Goal: Information Seeking & Learning: Check status

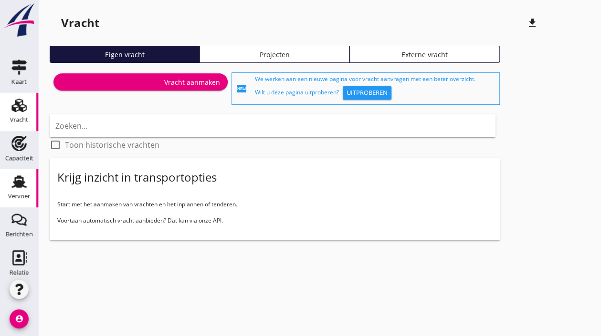
click at [15, 182] on use at bounding box center [18, 182] width 15 height 12
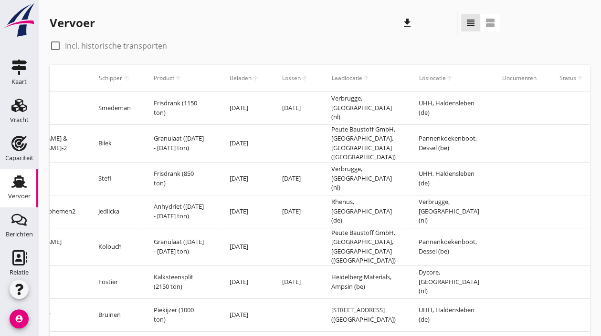
scroll to position [0, 273]
click at [444, 74] on icon "zoeken" at bounding box center [465, 78] width 46 height 8
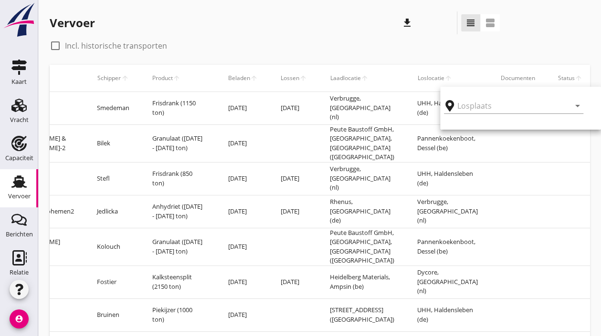
click at [462, 79] on icon "zoeken" at bounding box center [465, 78] width 46 height 8
click at [465, 81] on icon "zoeken" at bounding box center [465, 78] width 46 height 8
click at [476, 109] on input "text" at bounding box center [500, 105] width 99 height 15
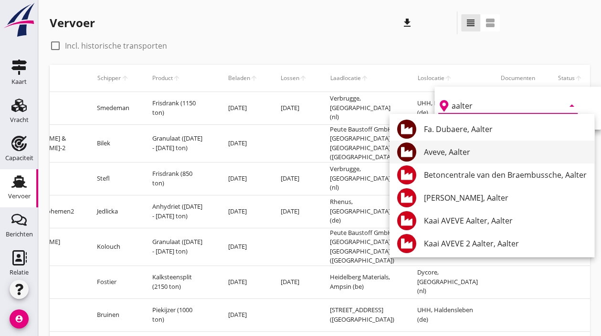
scroll to position [2, 0]
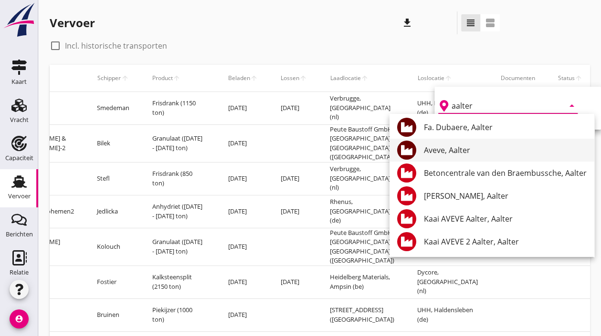
click at [484, 144] on div "Aveve, Aalter" at bounding box center [505, 150] width 163 height 23
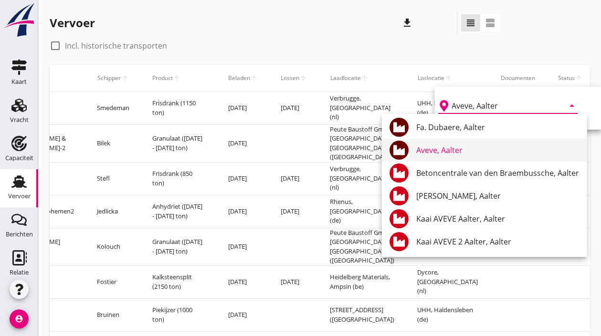
click at [420, 144] on div "Aveve, Aalter" at bounding box center [497, 150] width 163 height 23
click at [428, 148] on div "Aveve, Aalter" at bounding box center [497, 150] width 163 height 11
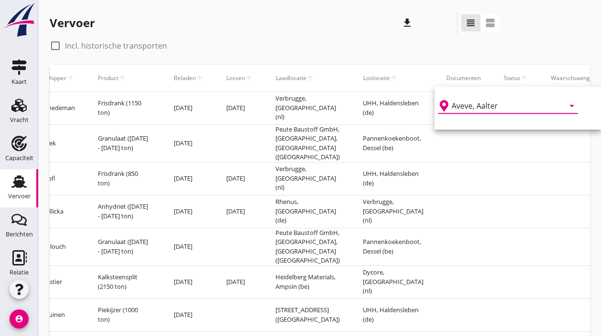
scroll to position [0, 397]
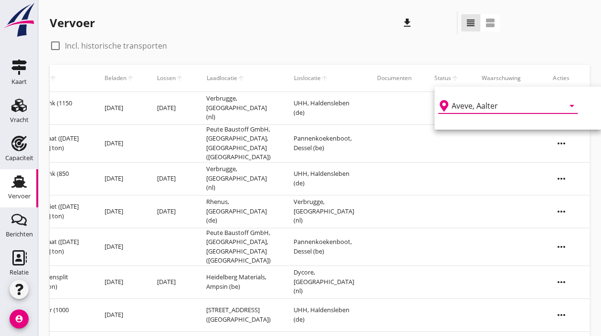
click at [496, 109] on input "Aveve, Aalter" at bounding box center [500, 105] width 99 height 15
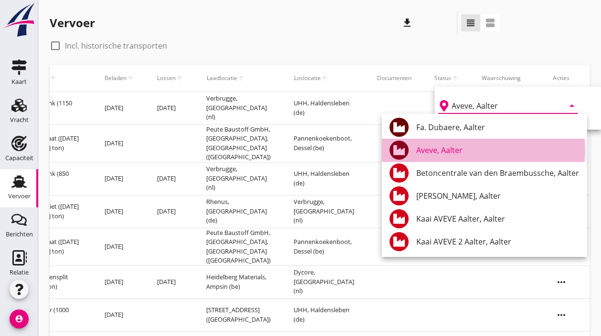
click at [440, 143] on div "Aveve, Aalter" at bounding box center [497, 150] width 163 height 23
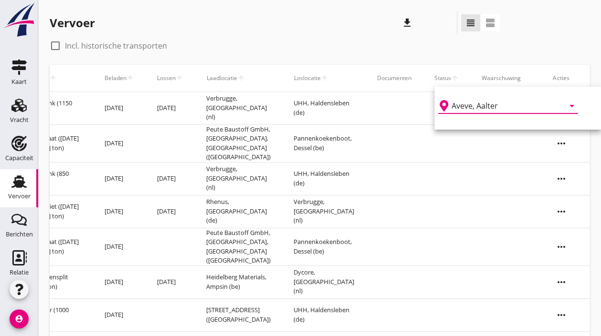
type input "Aveve, Aalter"
click at [440, 143] on td at bounding box center [446, 144] width 47 height 38
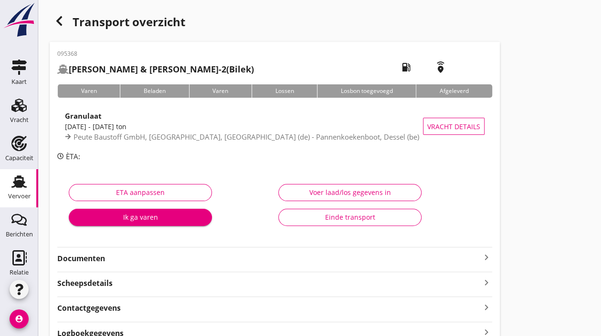
click at [57, 18] on icon "button" at bounding box center [58, 20] width 11 height 11
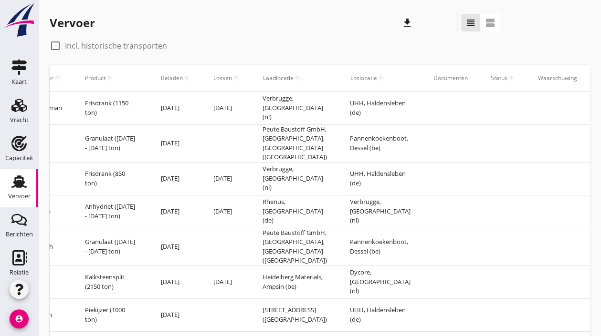
scroll to position [0, 346]
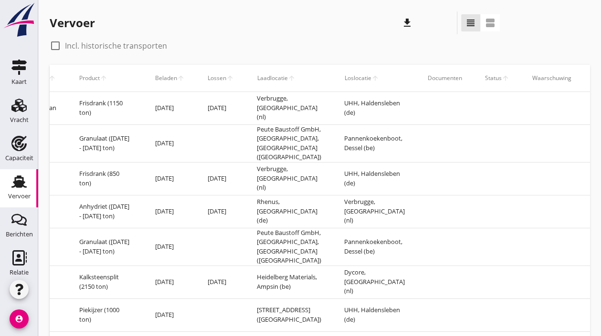
click at [389, 77] on icon "zoeken" at bounding box center [392, 78] width 46 height 8
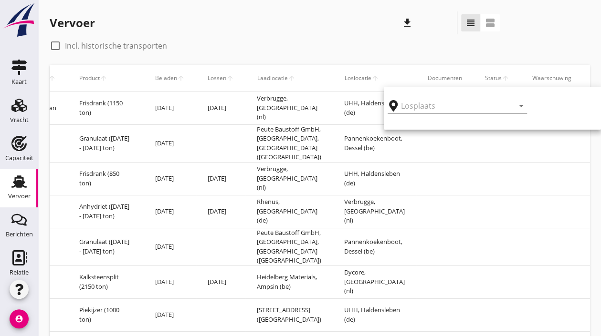
click at [414, 95] on div "arrow_drop_down" at bounding box center [457, 103] width 139 height 21
click at [413, 103] on input "text" at bounding box center [450, 105] width 99 height 15
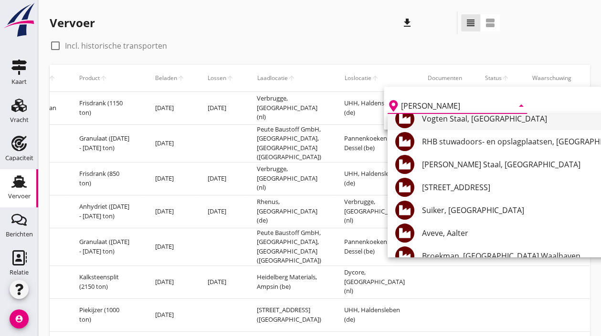
scroll to position [83, 0]
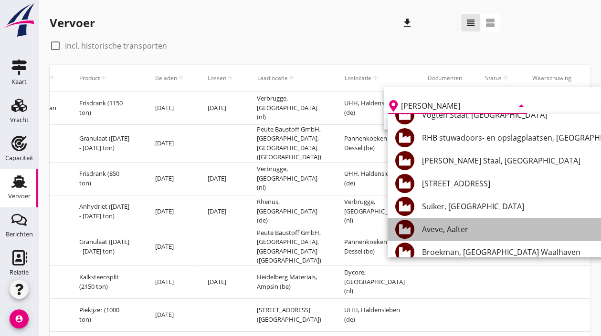
click at [439, 232] on div "Aveve, Aalter" at bounding box center [566, 229] width 288 height 11
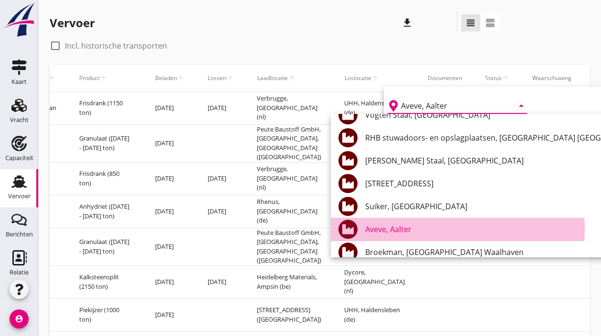
click at [442, 229] on div "Aveve, Aalter" at bounding box center [509, 229] width 288 height 11
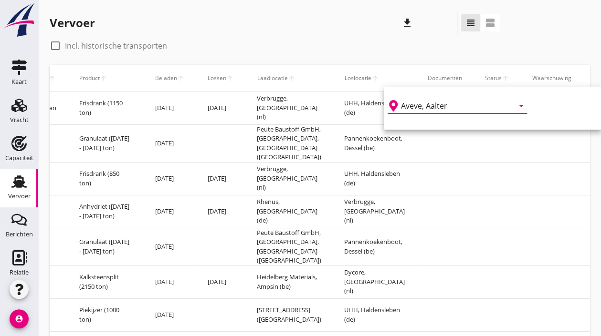
type input "Aveve, Aalter"
click at [442, 229] on td at bounding box center [444, 247] width 57 height 38
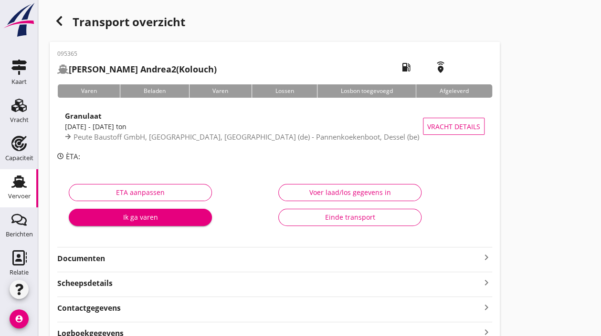
click at [55, 17] on icon "button" at bounding box center [58, 20] width 11 height 11
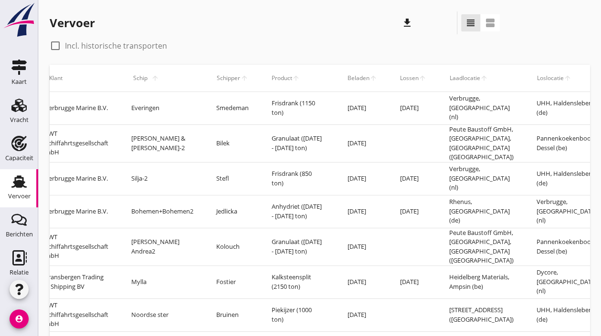
scroll to position [0, 150]
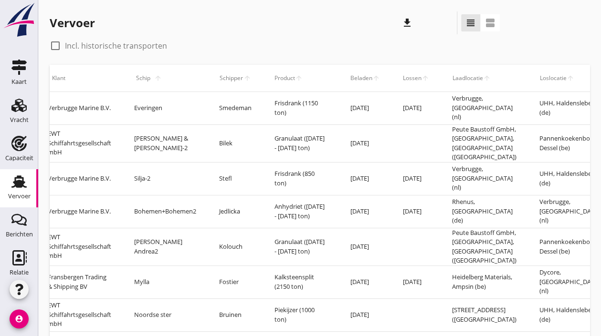
drag, startPoint x: 569, startPoint y: 199, endPoint x: 251, endPoint y: 38, distance: 356.4
click at [251, 38] on div "Vervoer downloaden zoeken view_headline view_agenda check_box_outline_blank Inc…" at bounding box center [319, 223] width 563 height 447
drag, startPoint x: 251, startPoint y: 38, endPoint x: 419, endPoint y: 58, distance: 169.2
click at [419, 58] on div "check_box_outline_blank Incl. historische transporten beschrijving" at bounding box center [275, 49] width 450 height 23
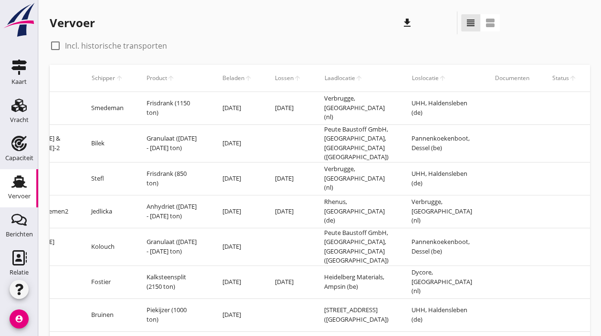
scroll to position [0, 282]
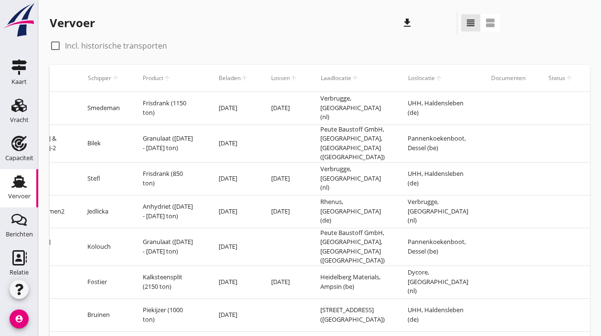
click at [431, 75] on span "Loslocatie" at bounding box center [421, 78] width 27 height 9
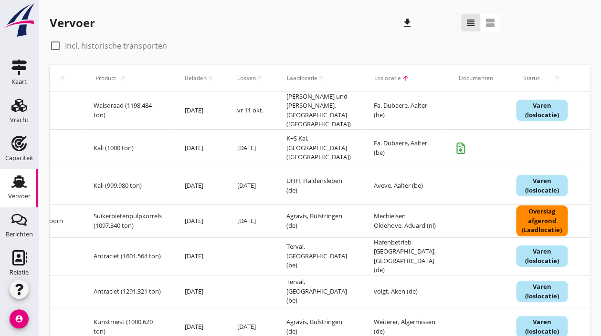
scroll to position [0, 342]
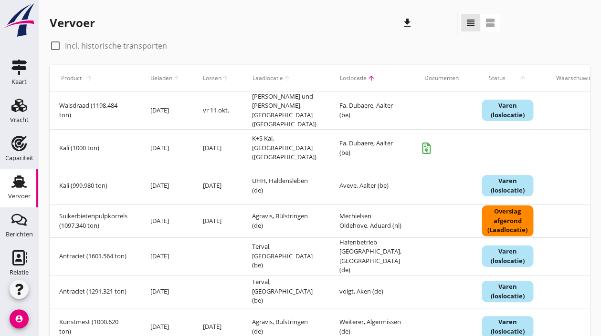
click at [377, 77] on icon "zoeken" at bounding box center [388, 78] width 46 height 8
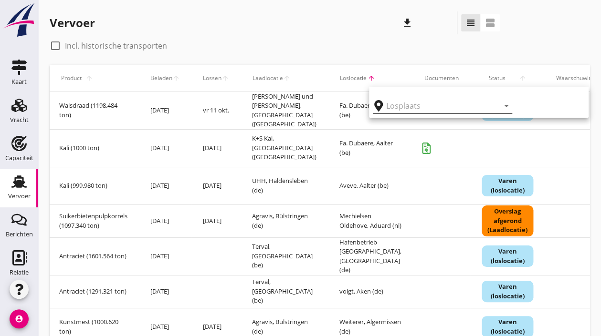
click at [403, 99] on input "text" at bounding box center [435, 105] width 99 height 15
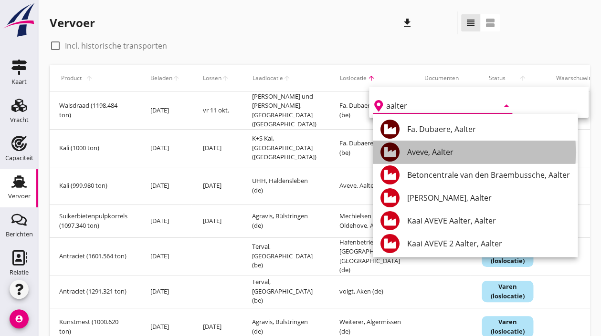
click at [420, 152] on div "Aveve, Aalter" at bounding box center [488, 152] width 163 height 11
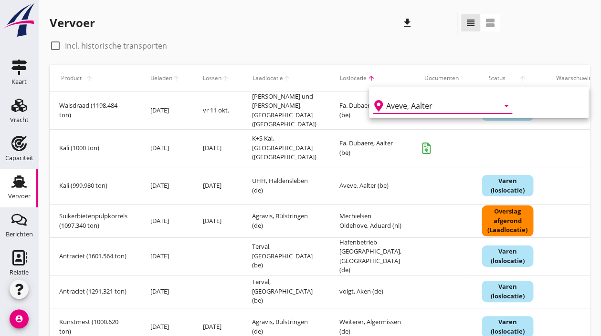
type input "Aveve, Aalter"
click at [550, 99] on div "Aveve, Aalter duidelijk arrow_drop_down cheque" at bounding box center [479, 102] width 220 height 31
click at [515, 102] on icon "duidelijk" at bounding box center [492, 105] width 103 height 11
click at [516, 102] on icon "cheque" at bounding box center [550, 107] width 69 height 11
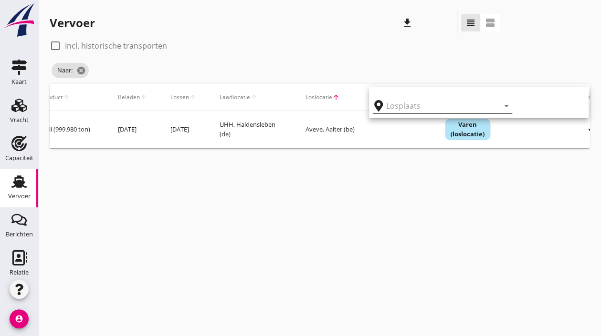
type input "Aveve"
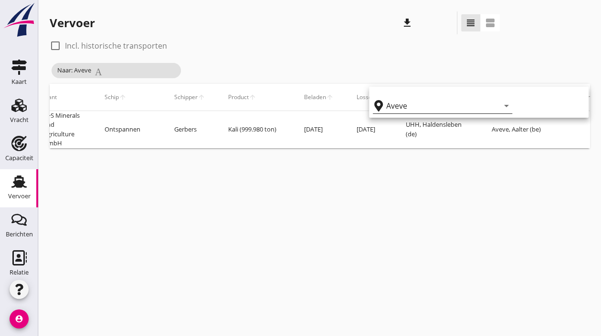
scroll to position [0, 0]
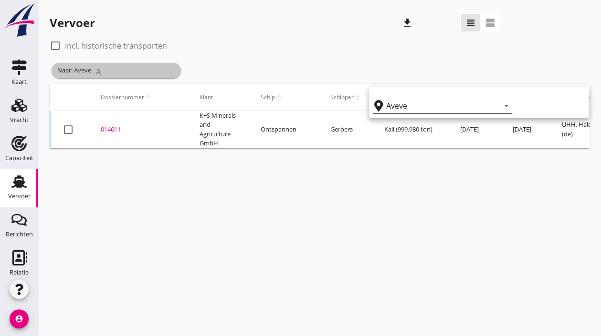
click at [117, 64] on span "Naar: Aveve Annuleren" at bounding box center [116, 70] width 129 height 15
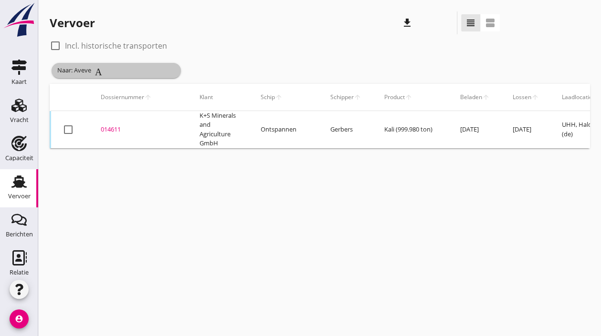
click at [147, 68] on icon "Annuleren" at bounding box center [136, 71] width 83 height 10
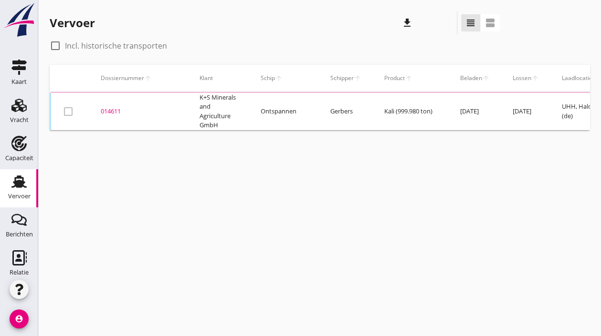
click at [147, 68] on div "Dossiernummer arrow_upward zoeken" at bounding box center [139, 78] width 76 height 23
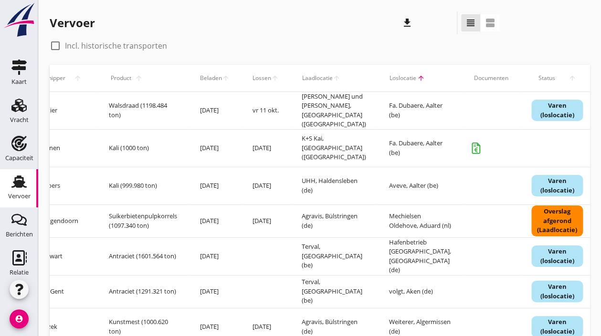
scroll to position [0, 294]
click at [434, 76] on icon "zoeken" at bounding box center [437, 78] width 46 height 8
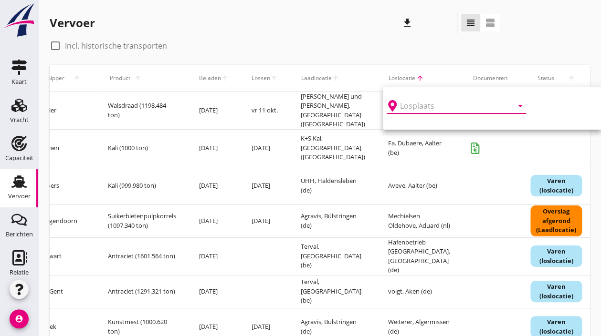
click at [430, 109] on input "text" at bounding box center [449, 105] width 99 height 15
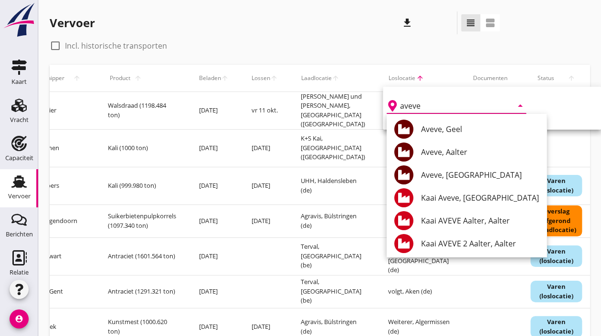
scroll to position [0, 0]
click at [459, 151] on div "Aveve, Aalter" at bounding box center [480, 152] width 118 height 11
type input "Aveve, Aalter"
click at [538, 100] on icon "duidelijk" at bounding box center [506, 105] width 103 height 11
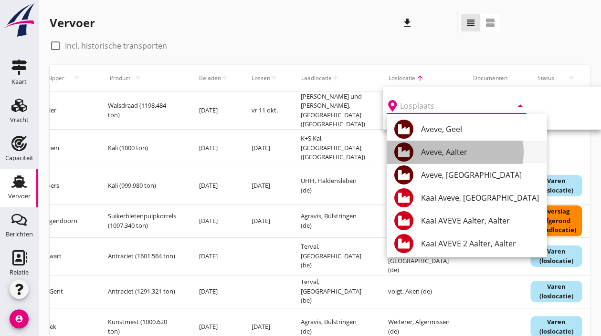
click at [453, 151] on div "Aveve, Aalter" at bounding box center [480, 152] width 118 height 11
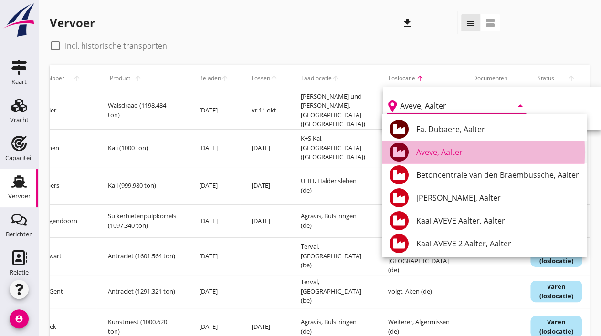
click at [453, 148] on div "Aveve, Aalter" at bounding box center [497, 152] width 163 height 11
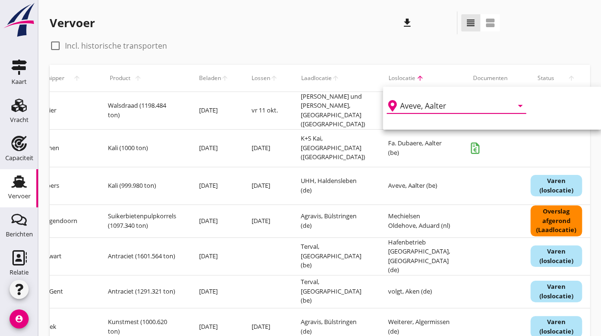
type input "Aveve, Aalter"
click at [462, 148] on div at bounding box center [490, 148] width 57 height 25
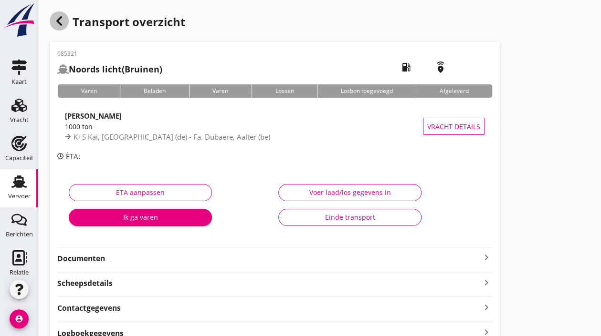
click at [61, 23] on icon "button" at bounding box center [58, 20] width 11 height 11
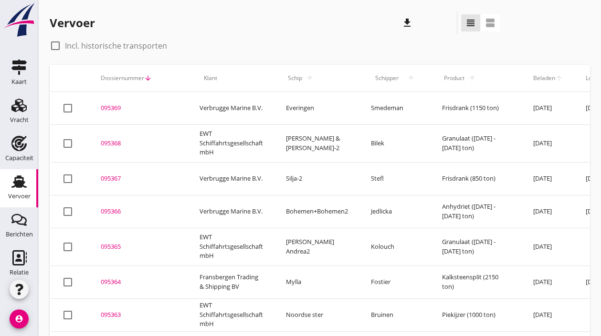
click at [372, 285] on td "Fostier" at bounding box center [394, 282] width 71 height 33
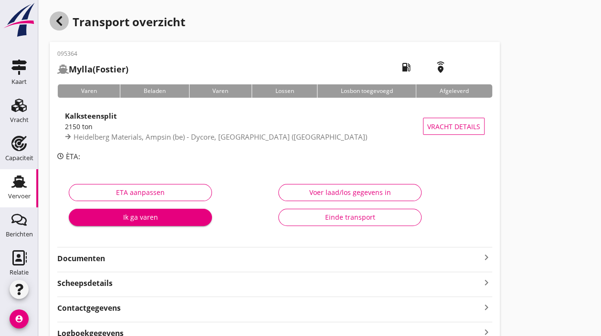
click at [64, 20] on icon "button" at bounding box center [58, 20] width 11 height 11
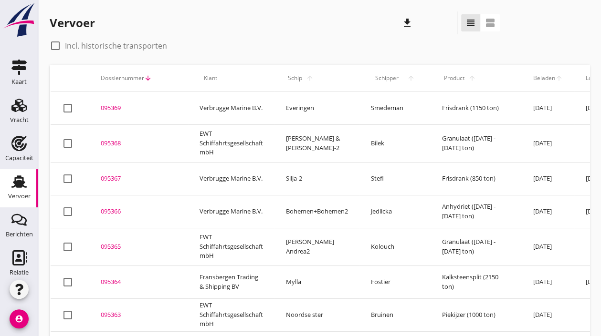
click at [103, 21] on div "Vervoer downloaden zoeken view_headline view_agenda" at bounding box center [275, 22] width 450 height 23
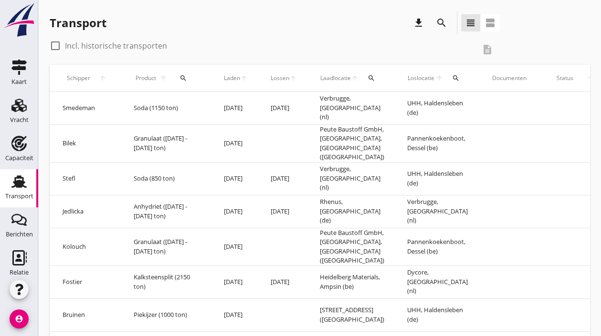
scroll to position [0, 305]
click at [446, 73] on button "search" at bounding box center [454, 78] width 18 height 17
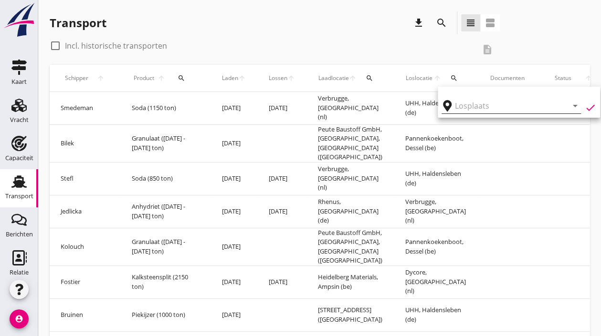
click at [486, 107] on input "text" at bounding box center [504, 105] width 99 height 15
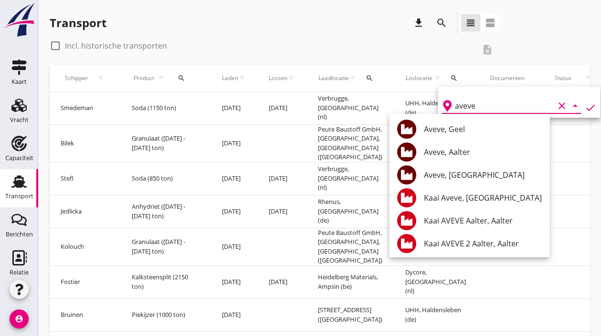
click at [486, 107] on input "aveve" at bounding box center [504, 105] width 99 height 15
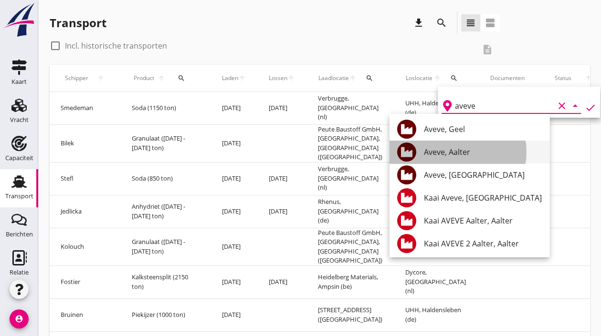
click at [462, 154] on div "Aveve, Aalter" at bounding box center [483, 152] width 118 height 11
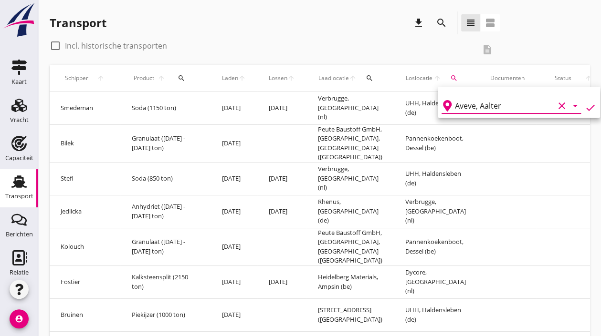
click at [585, 107] on icon "check" at bounding box center [590, 107] width 11 height 11
type input "Aveve"
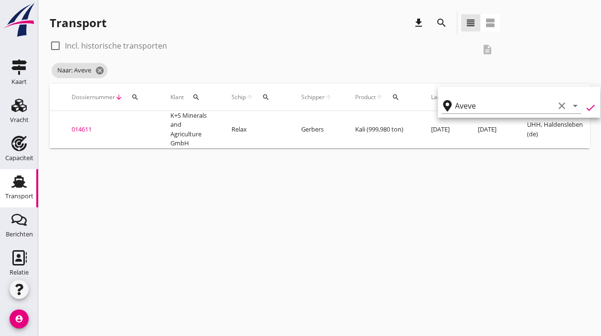
scroll to position [0, 0]
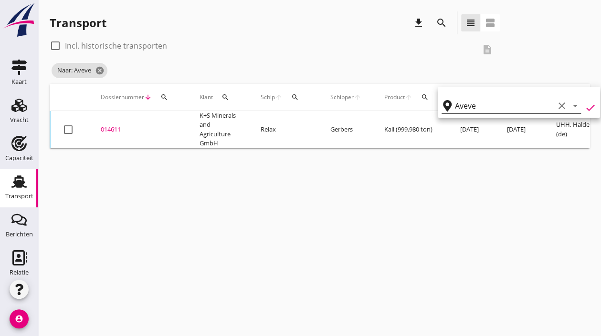
click at [556, 105] on icon "clear" at bounding box center [561, 105] width 11 height 11
click at [101, 70] on icon "cancel" at bounding box center [100, 71] width 10 height 10
